Goal: Task Accomplishment & Management: Use online tool/utility

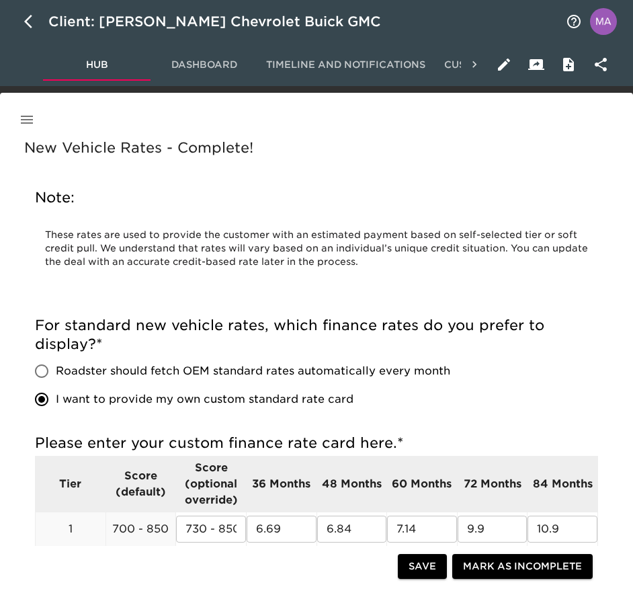
scroll to position [101, 0]
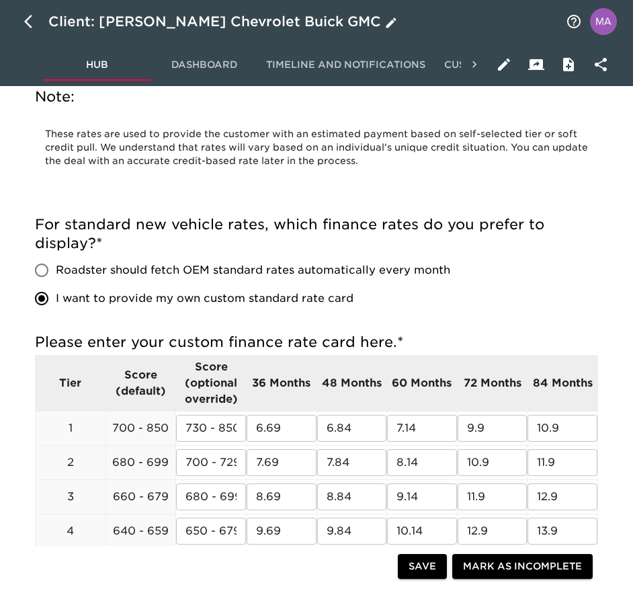
click at [28, 21] on icon "button" at bounding box center [32, 21] width 16 height 16
select select "10"
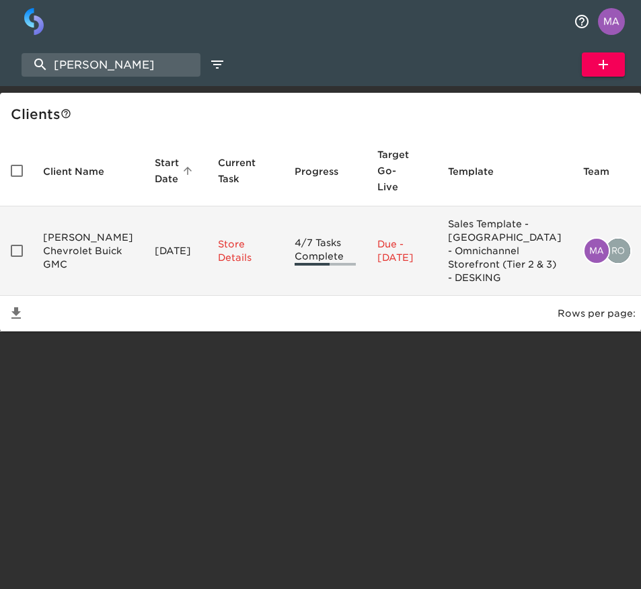
click at [69, 272] on td "[PERSON_NAME] Chevrolet Buick GMC" at bounding box center [88, 250] width 112 height 89
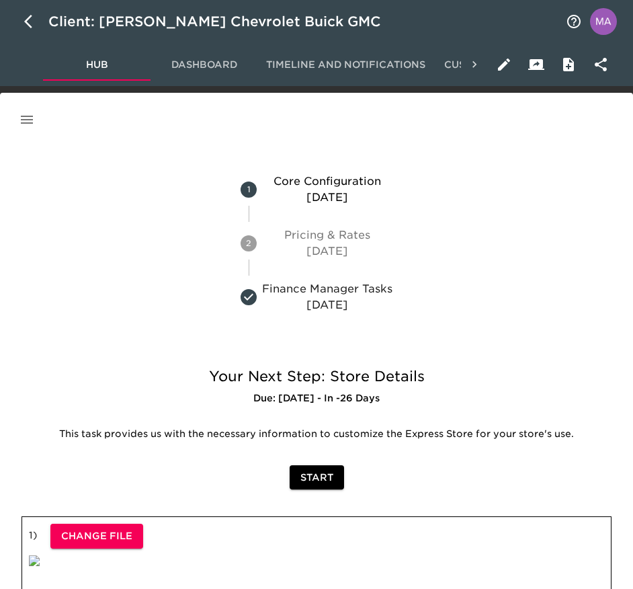
click at [24, 122] on icon "button" at bounding box center [27, 120] width 12 height 8
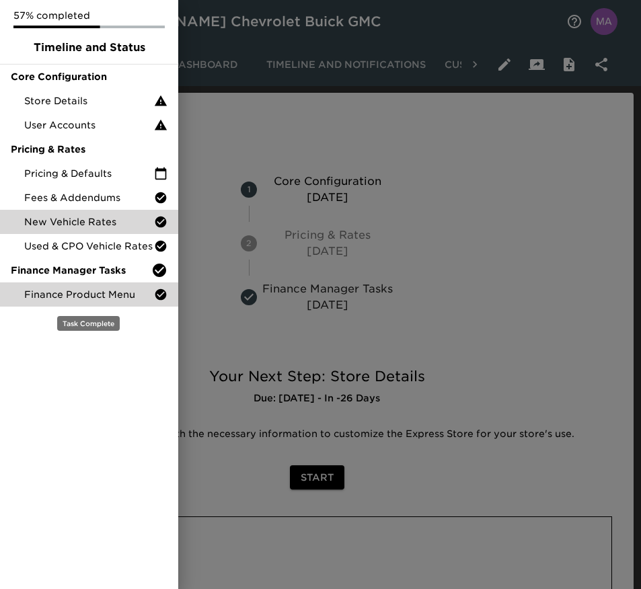
click at [52, 294] on span "Finance Product Menu" at bounding box center [89, 294] width 130 height 13
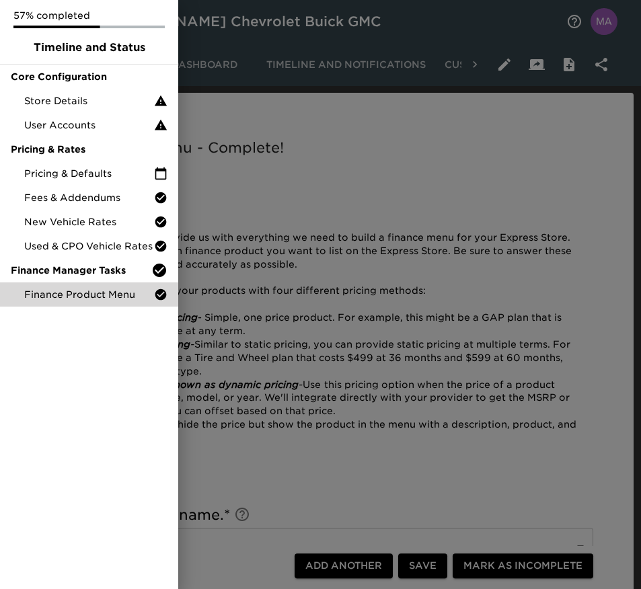
click at [393, 169] on div at bounding box center [320, 294] width 641 height 589
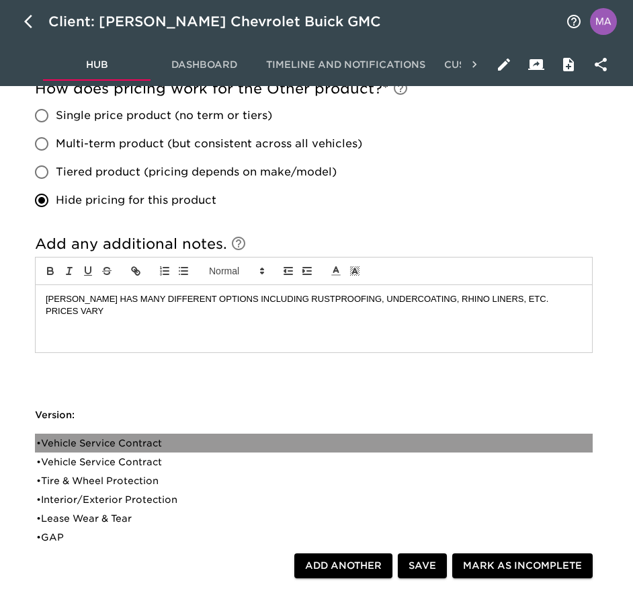
click at [147, 446] on div "• Vehicle Service Contract" at bounding box center [304, 442] width 537 height 13
type input "Vehicle Service Contract"
type input "DOWC VSC"
type input "LEVEL 4"
type input "DOWC"
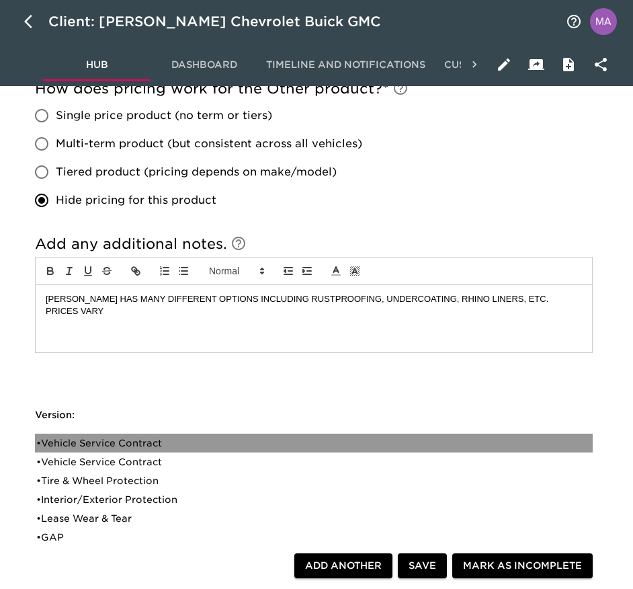
checkbox input "true"
radio input "true"
checkbox input "true"
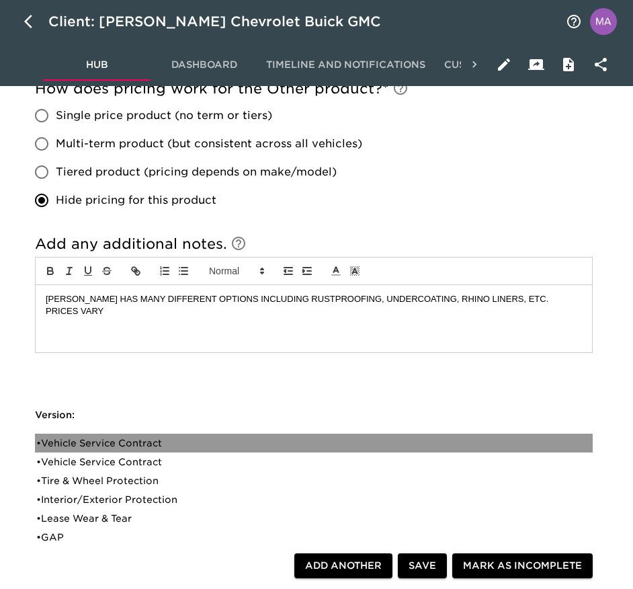
checkbox input "true"
radio input "true"
radio input "false"
type input "24124"
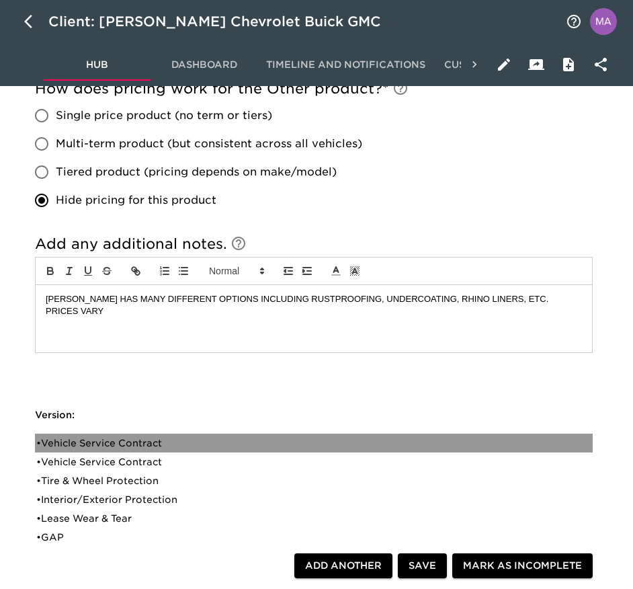
radio input "true"
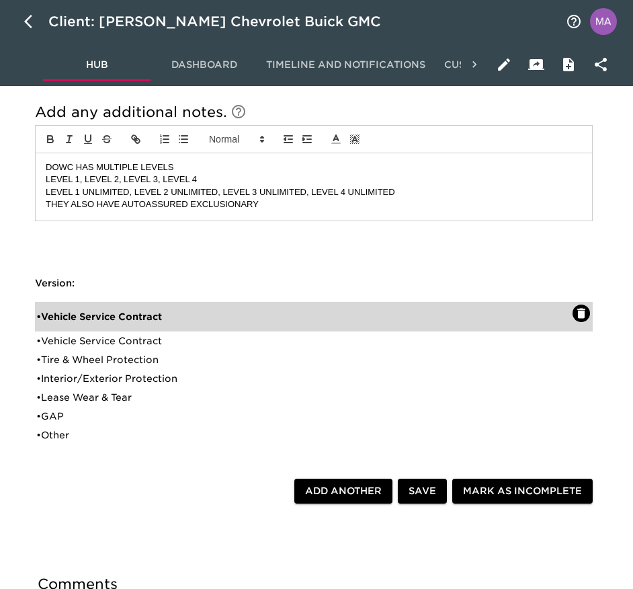
scroll to position [1635, 0]
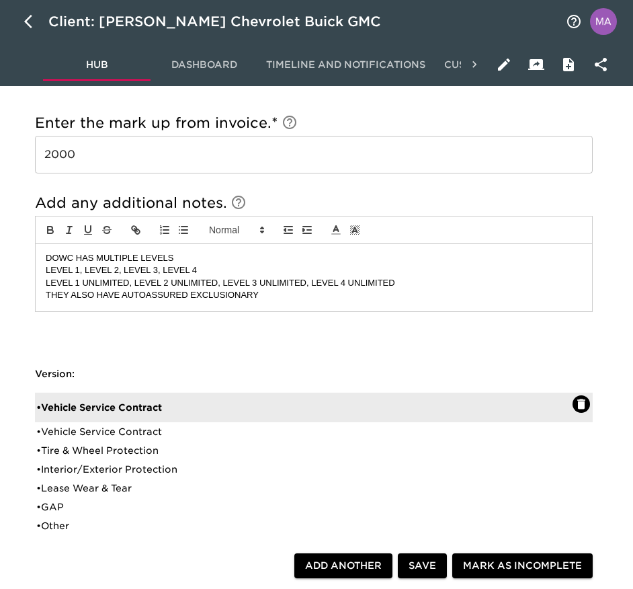
click at [280, 148] on input "2000" at bounding box center [314, 155] width 558 height 38
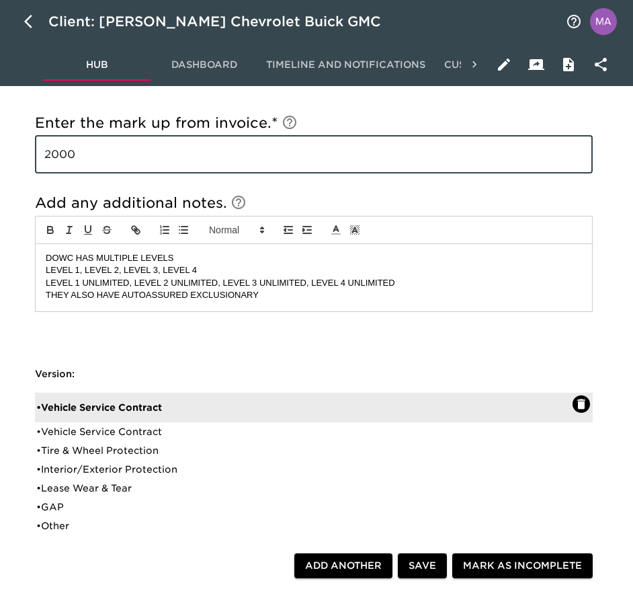
click at [280, 148] on input "2000" at bounding box center [314, 155] width 558 height 38
paste input "3,995"
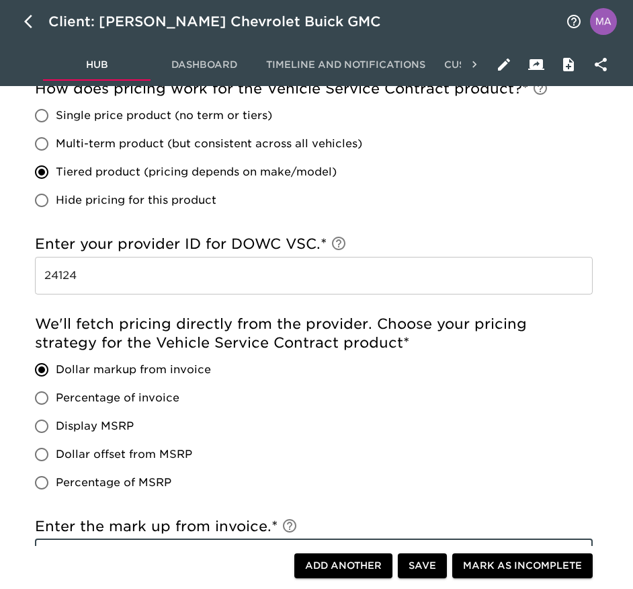
scroll to position [1130, 0]
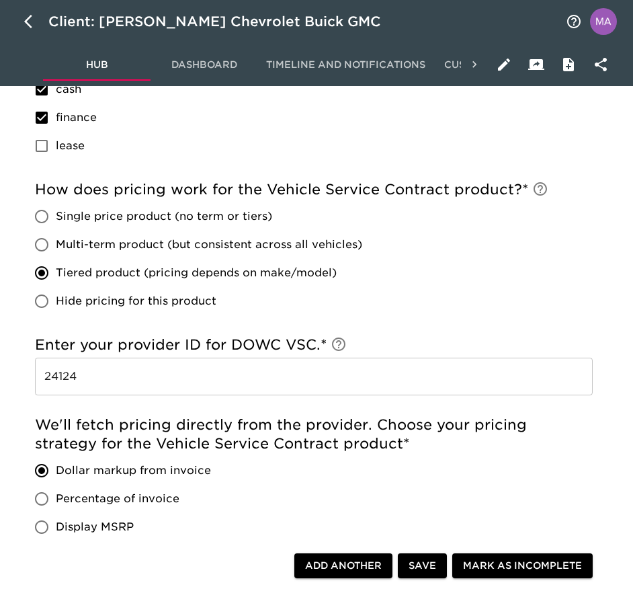
type input "3,995"
click at [91, 216] on span "Single price product (no term or tiers)" at bounding box center [164, 216] width 216 height 16
click at [56, 216] on input "Single price product (no term or tiers)" at bounding box center [42, 216] width 28 height 28
radio input "true"
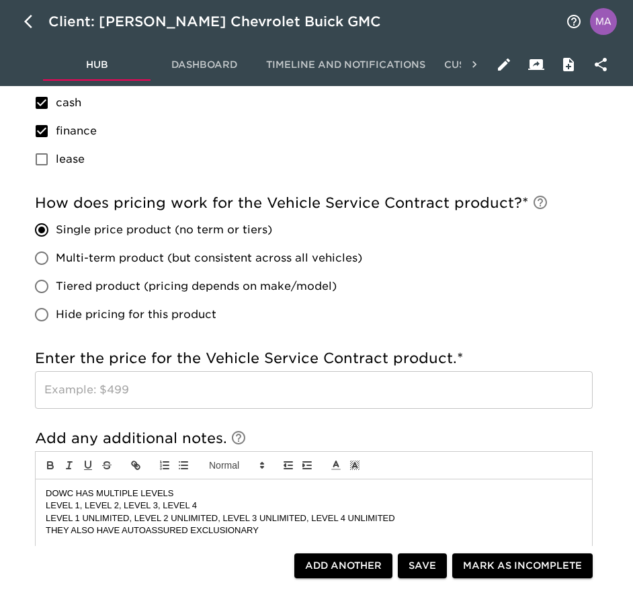
scroll to position [1144, 0]
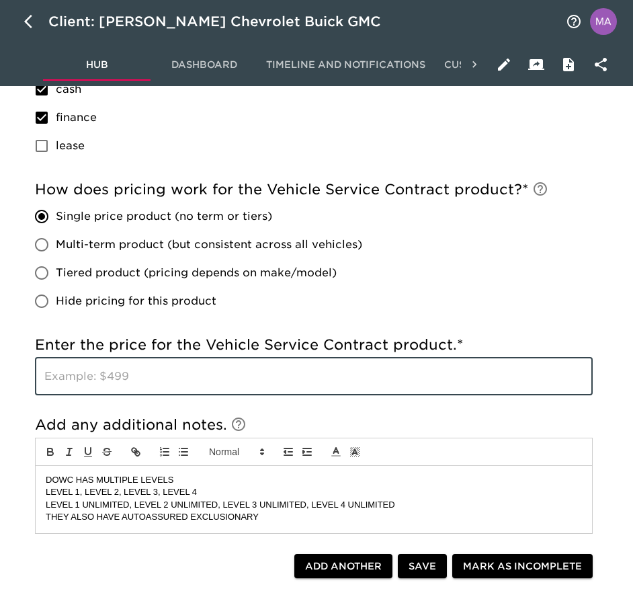
click at [104, 381] on input "text" at bounding box center [314, 377] width 558 height 38
paste input "3,995"
type input "3,995"
click at [411, 568] on span "Save" at bounding box center [423, 566] width 28 height 17
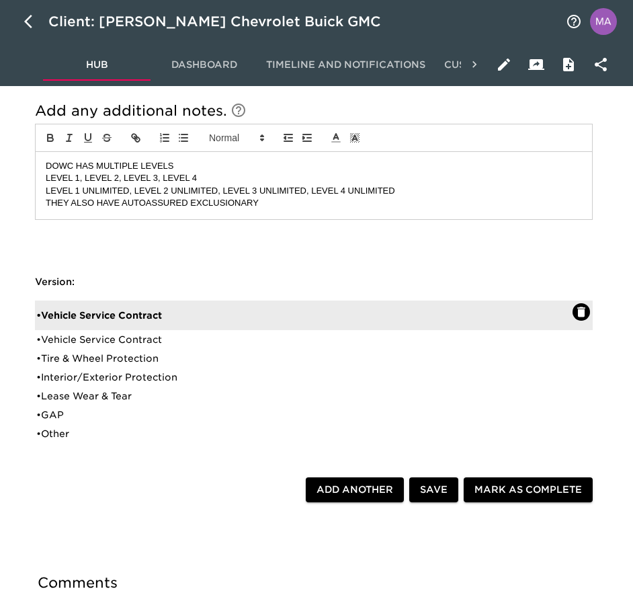
scroll to position [1522, 0]
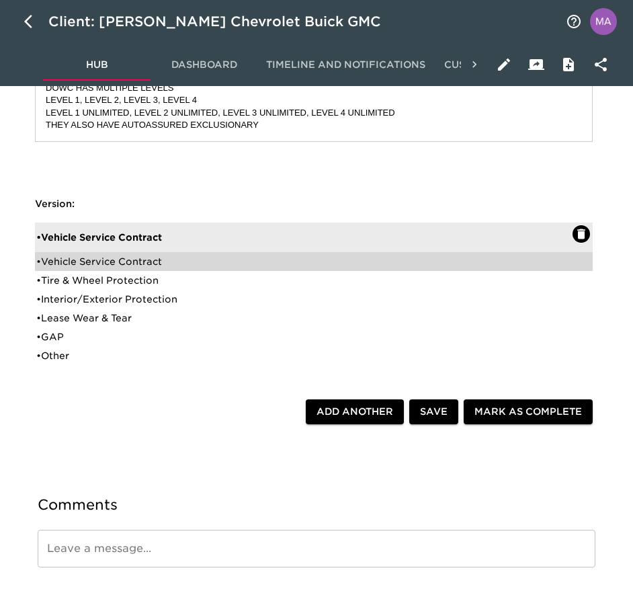
click at [123, 260] on div "• Vehicle Service Contract" at bounding box center [304, 261] width 537 height 13
type input "GM VSC"
type input "PLATINUM"
type input "GM"
checkbox input "true"
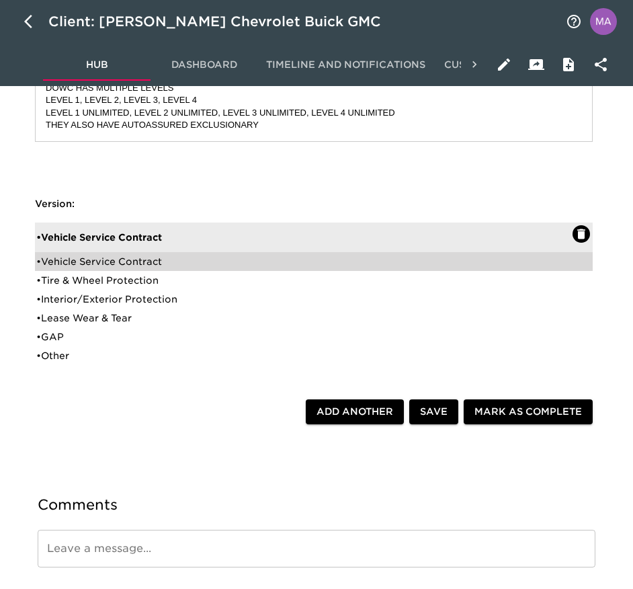
radio input "true"
checkbox input "true"
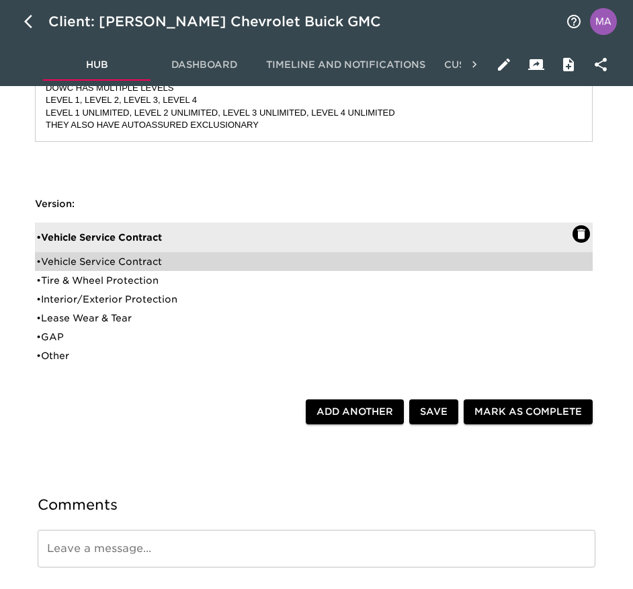
checkbox input "true"
radio input "false"
radio input "true"
type input "311963"
radio input "true"
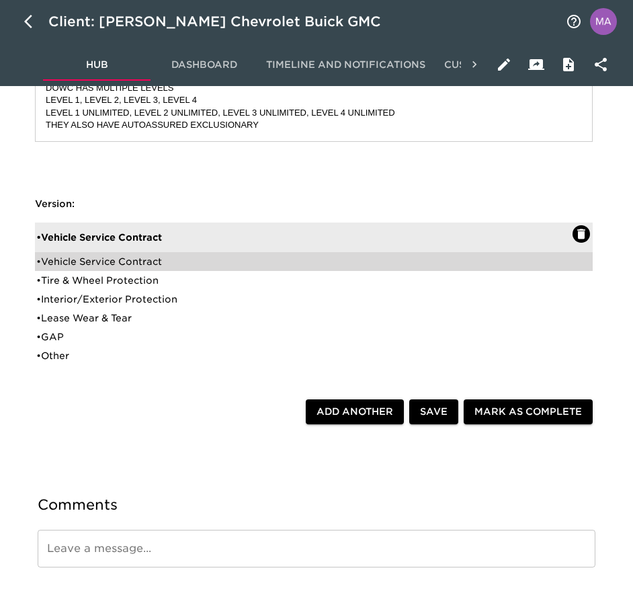
type input "2000"
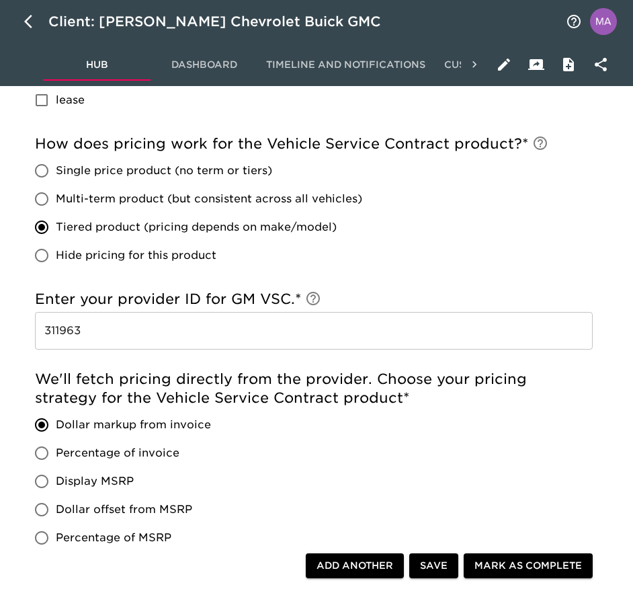
scroll to position [1031, 0]
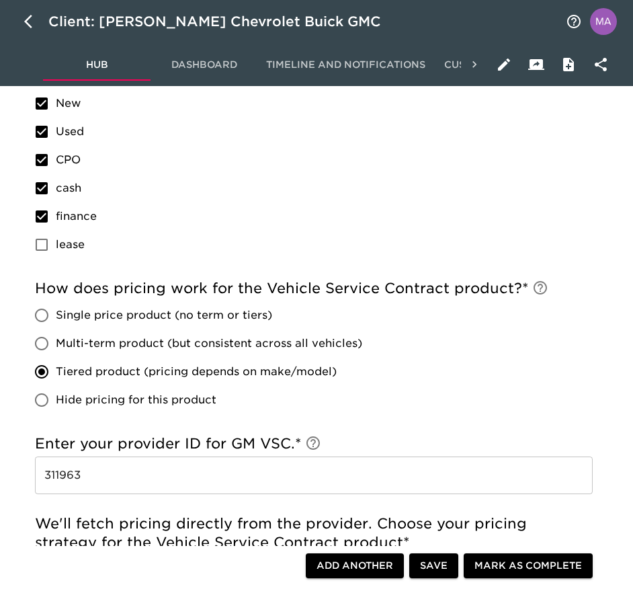
click at [172, 315] on span "Single price product (no term or tiers)" at bounding box center [164, 315] width 216 height 16
click at [56, 315] on input "Single price product (no term or tiers)" at bounding box center [42, 315] width 28 height 28
radio input "true"
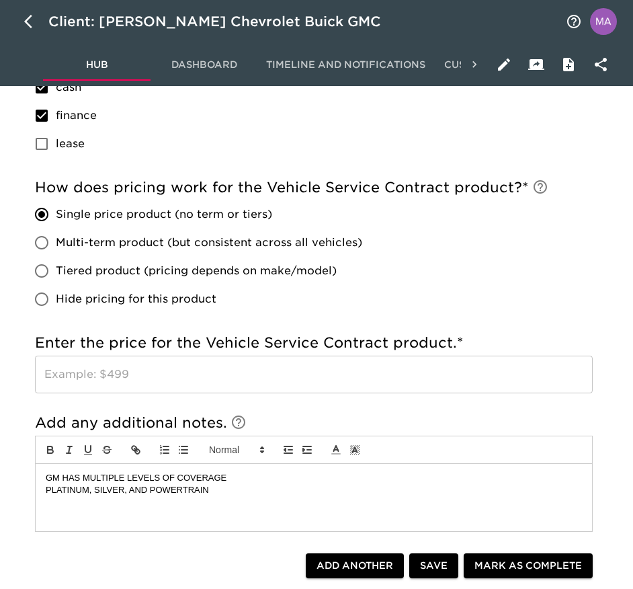
scroll to position [1247, 0]
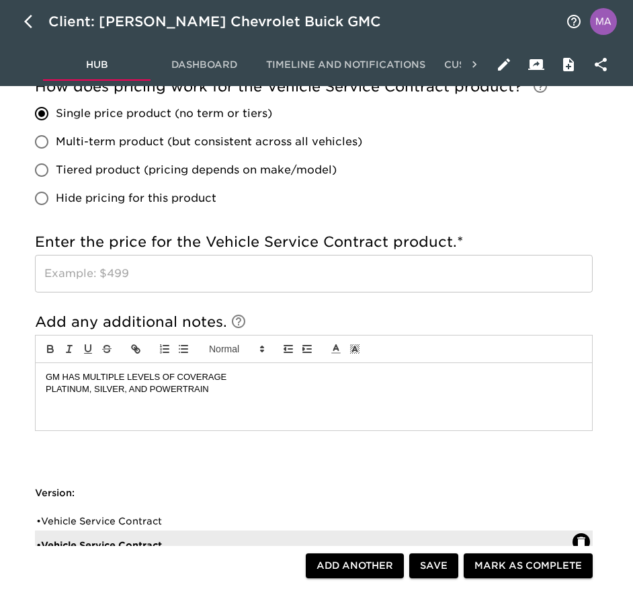
click at [228, 277] on input "text" at bounding box center [314, 274] width 558 height 38
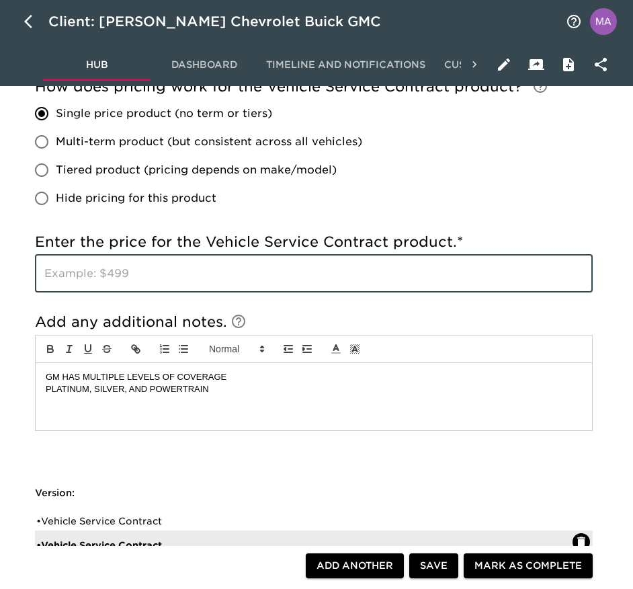
click at [228, 277] on input "text" at bounding box center [314, 274] width 558 height 38
paste input "3,995"
type input "3,995"
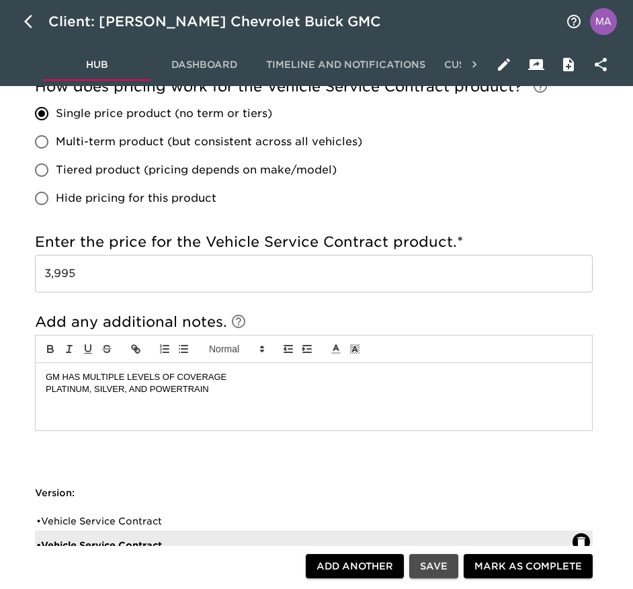
click at [432, 566] on span "Save" at bounding box center [434, 566] width 28 height 17
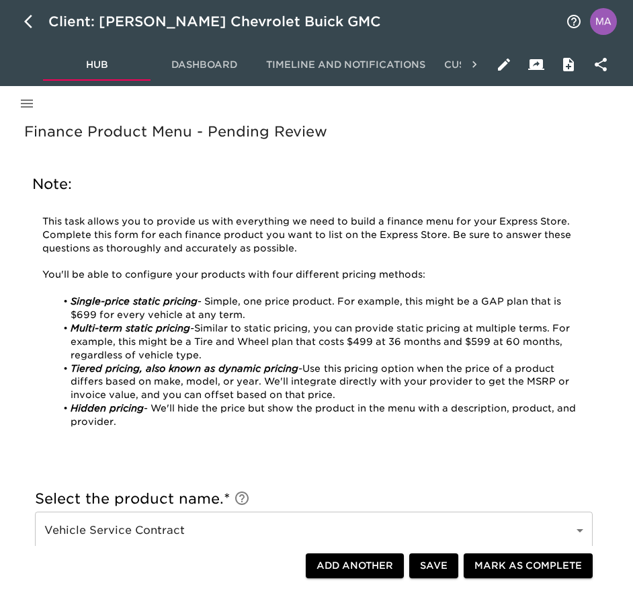
scroll to position [0, 0]
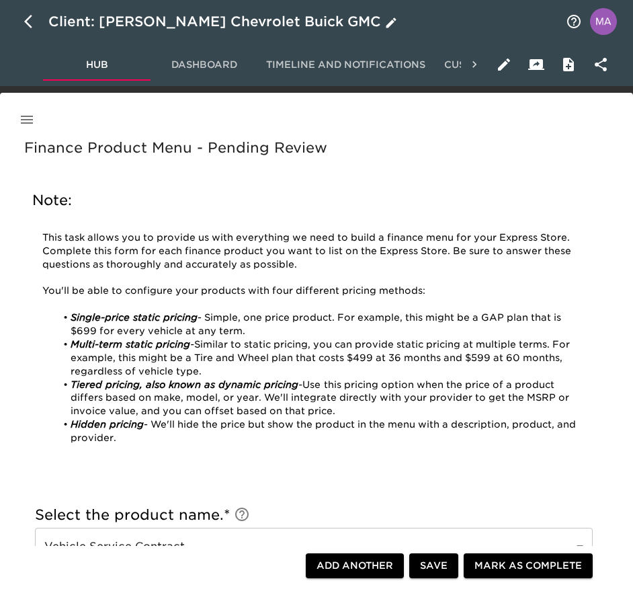
click at [22, 17] on button "button" at bounding box center [32, 21] width 32 height 32
select select "10"
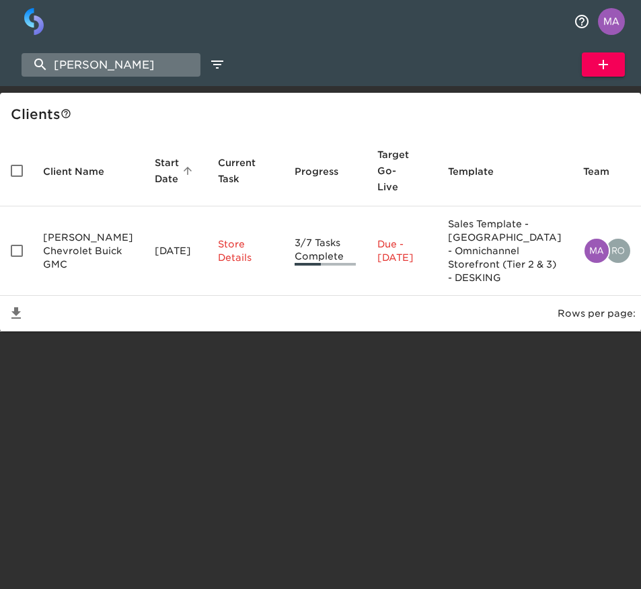
click at [93, 60] on input "[PERSON_NAME]" at bounding box center [111, 65] width 179 height 24
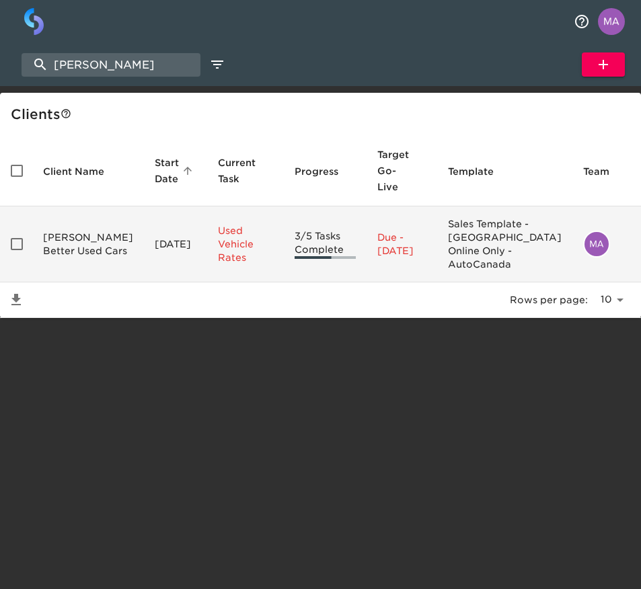
type input "[PERSON_NAME]"
click at [86, 250] on td "[PERSON_NAME] Better Used Cars" at bounding box center [88, 244] width 112 height 76
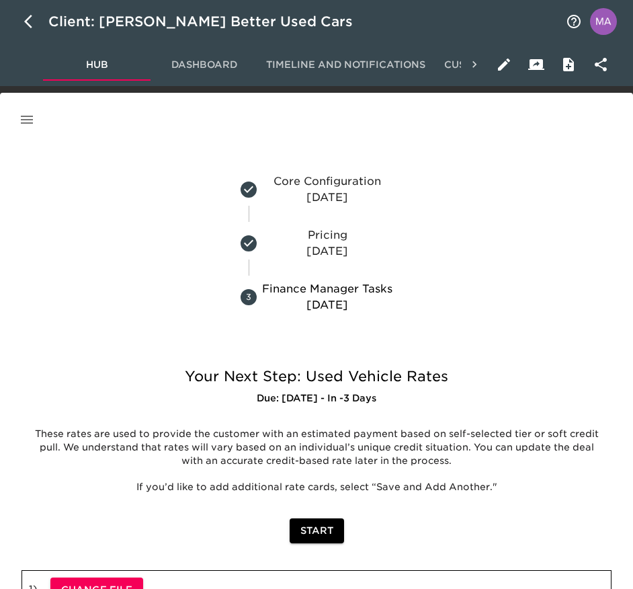
click at [32, 114] on icon "button" at bounding box center [27, 120] width 16 height 16
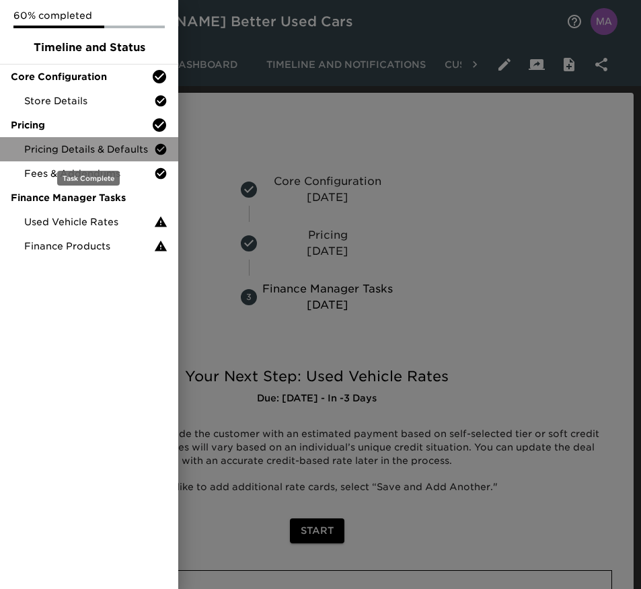
click at [67, 151] on span "Pricing Details & Defaults" at bounding box center [89, 149] width 130 height 13
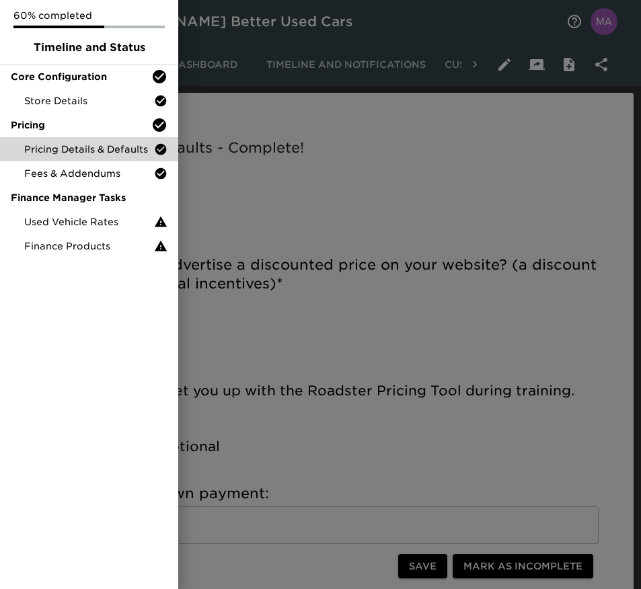
click at [494, 154] on div at bounding box center [320, 294] width 641 height 589
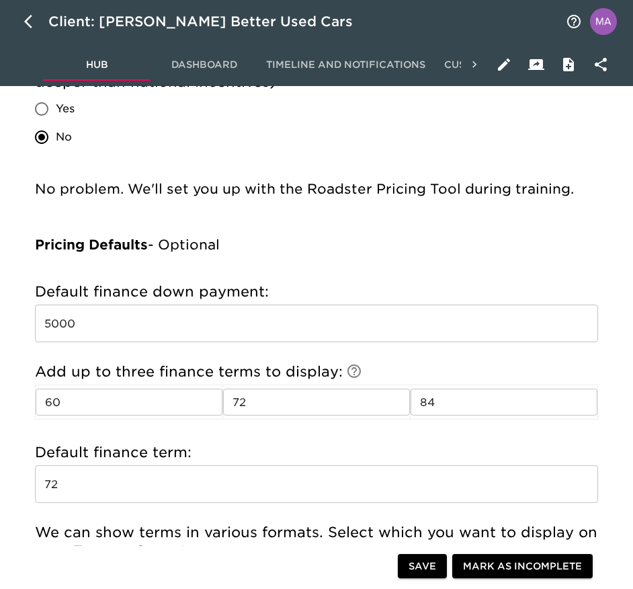
scroll to position [303, 0]
